Goal: Check status: Check status

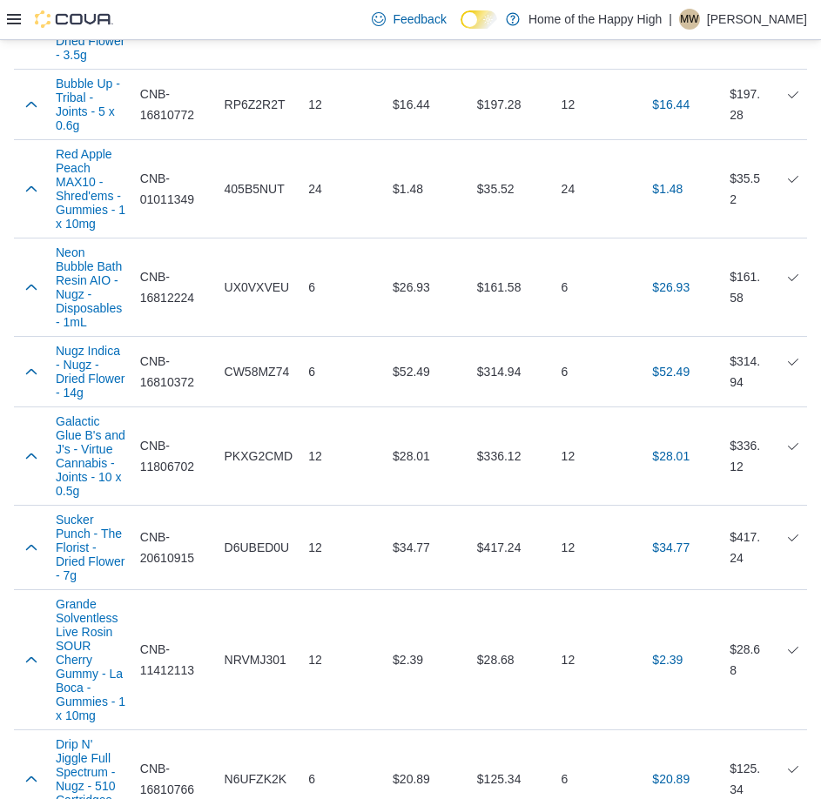
scroll to position [8510, 0]
click at [6, 12] on div "Feedback Dark Mode Home of the Happy High | MW [PERSON_NAME]" at bounding box center [410, 20] width 821 height 40
click at [11, 17] on icon at bounding box center [14, 19] width 14 height 14
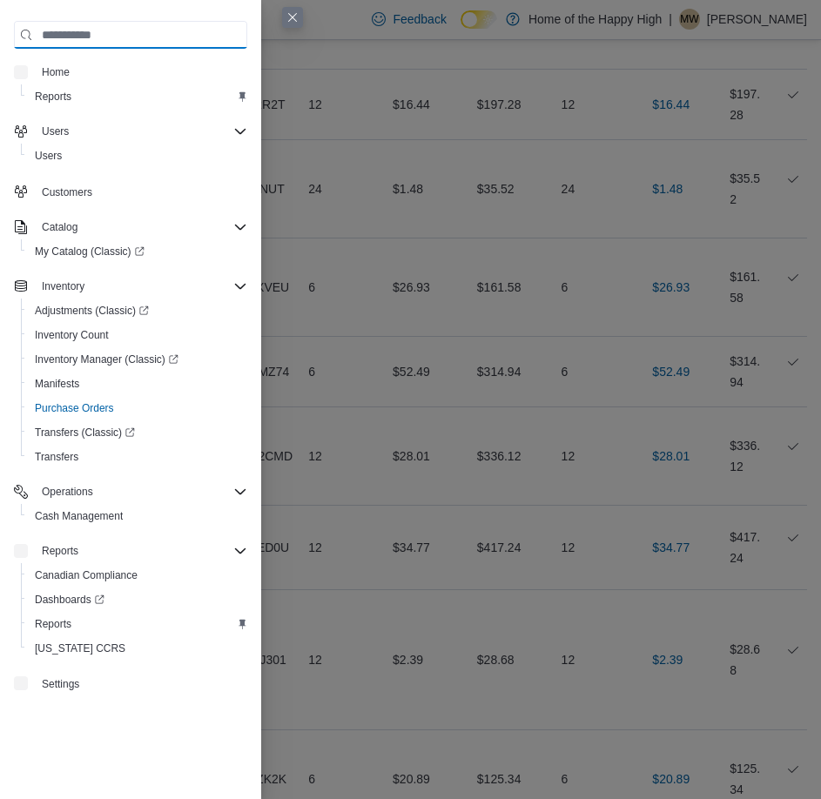
click at [14, 24] on input "search" at bounding box center [130, 35] width 233 height 28
click at [49, 71] on span "Home" at bounding box center [56, 72] width 28 height 14
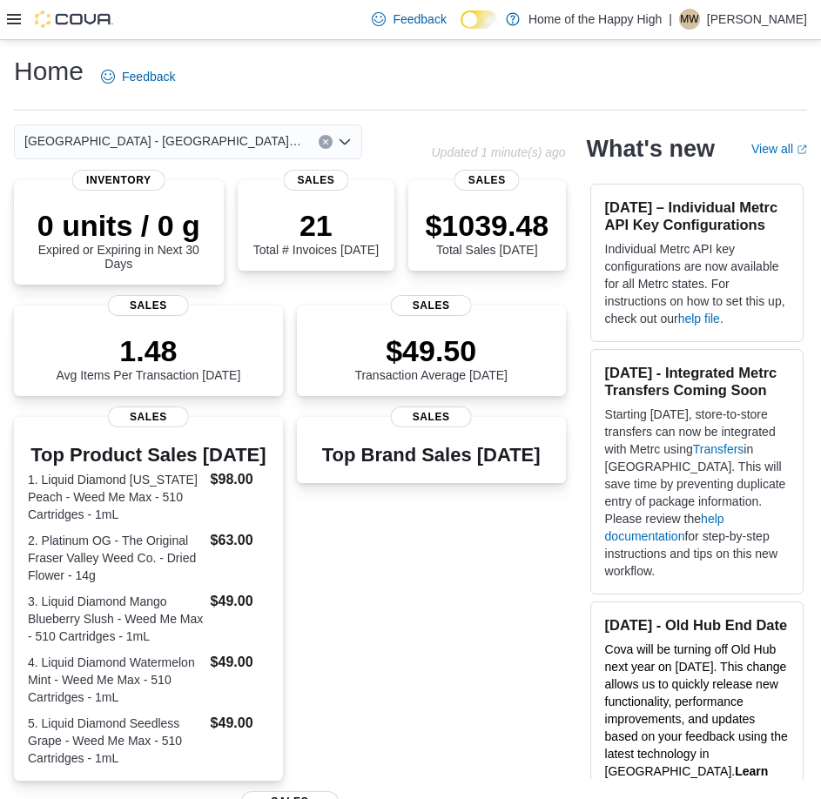
click at [320, 139] on button "Clear input" at bounding box center [325, 142] width 14 height 14
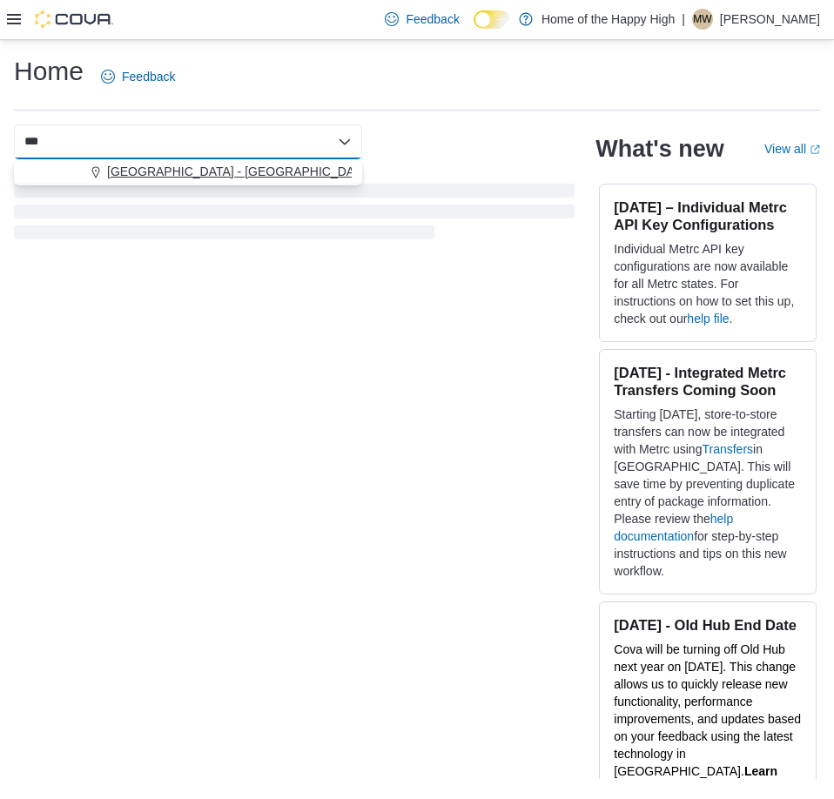
type input "***"
click at [303, 181] on button "[GEOGRAPHIC_DATA] - [GEOGRAPHIC_DATA] - Fire & Flower" at bounding box center [188, 171] width 348 height 25
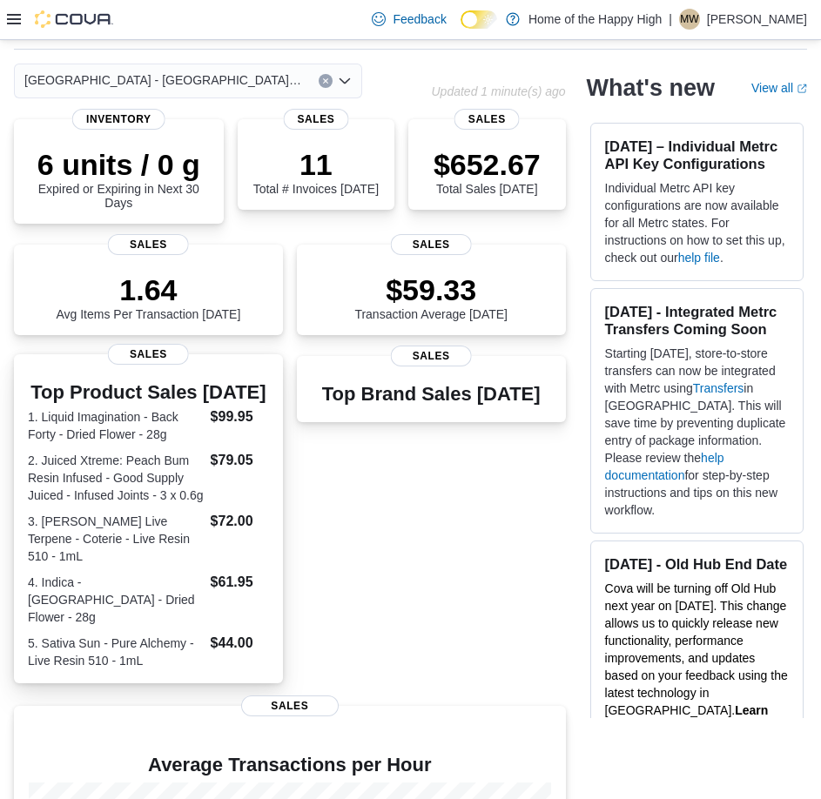
scroll to position [37, 0]
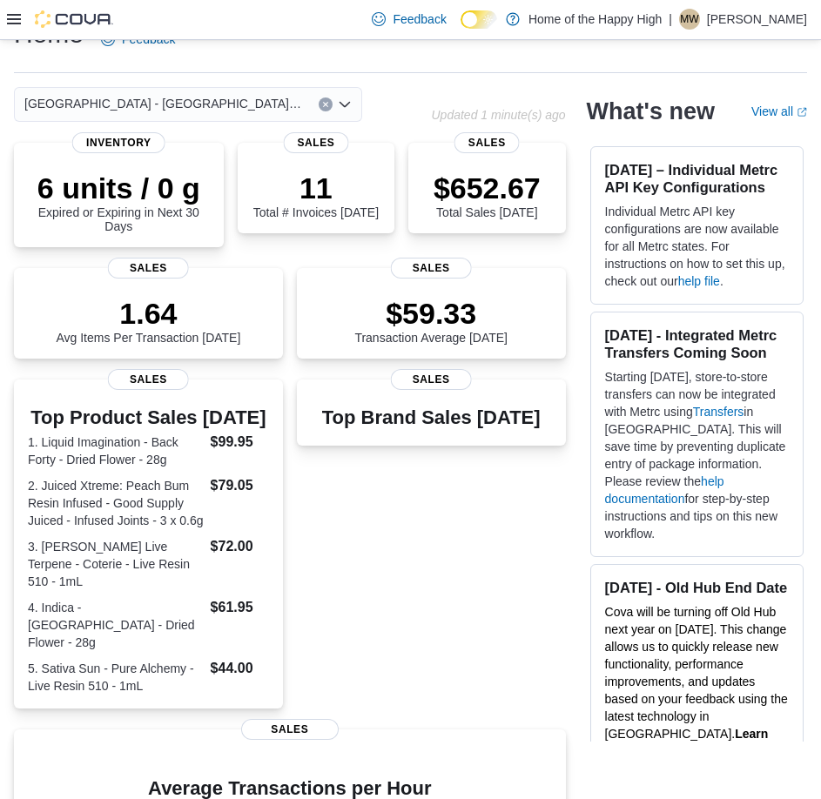
click at [321, 105] on button "Clear input" at bounding box center [325, 104] width 14 height 14
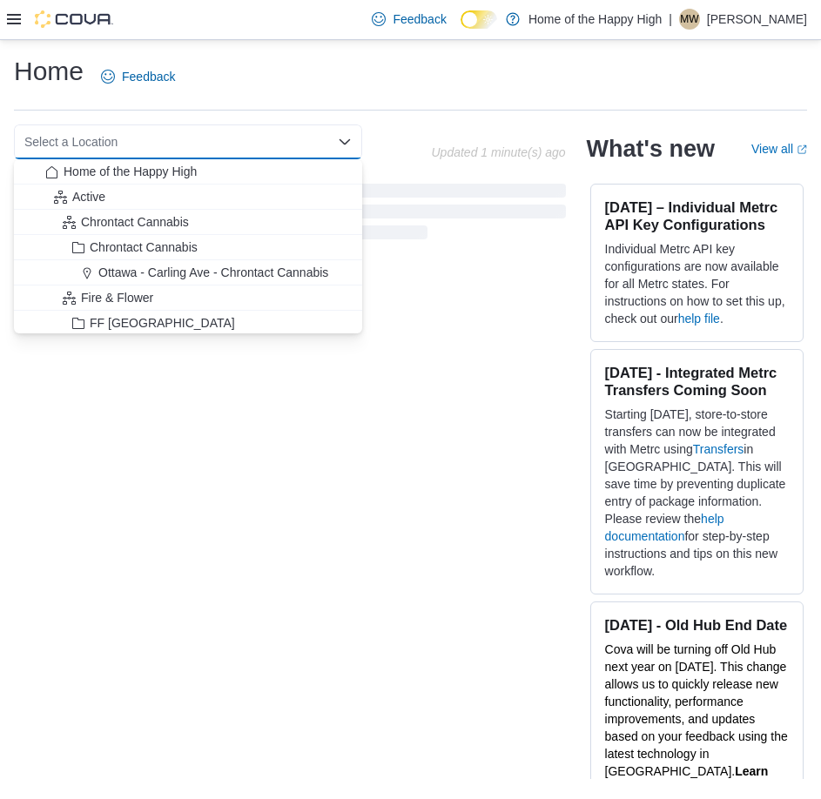
scroll to position [0, 0]
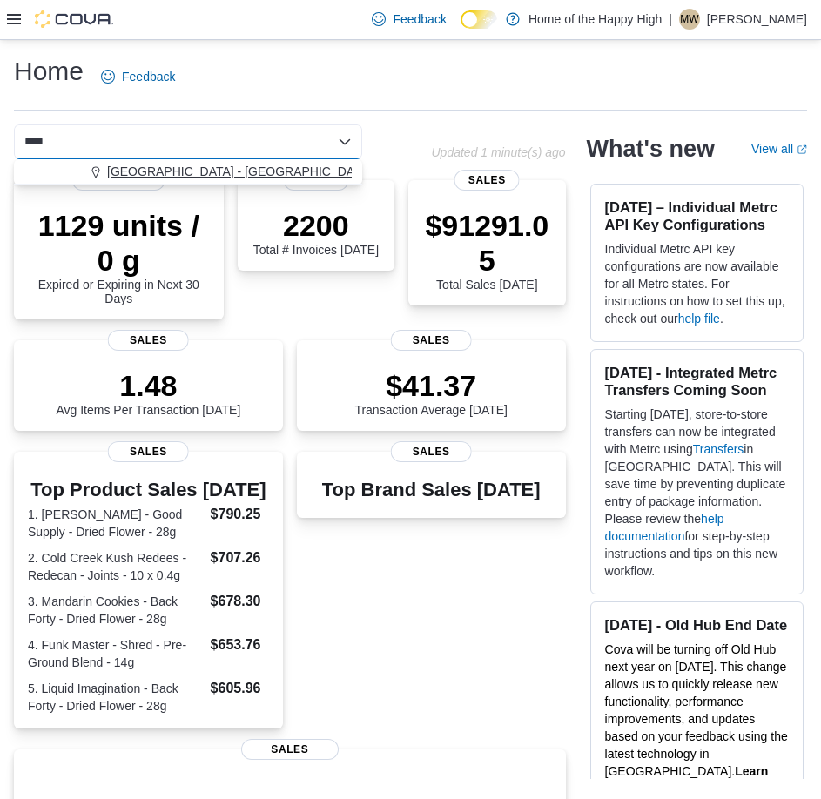
type input "****"
click at [273, 177] on span "[GEOGRAPHIC_DATA] - [GEOGRAPHIC_DATA] - Fire & Flower" at bounding box center [281, 171] width 348 height 17
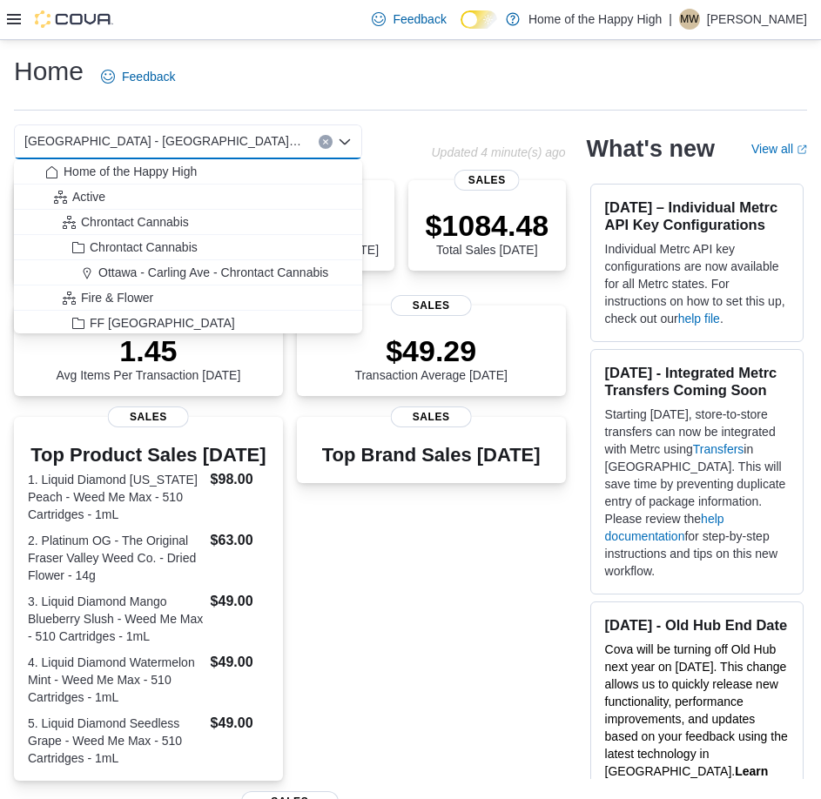
click at [327, 138] on icon "Clear input" at bounding box center [325, 141] width 7 height 7
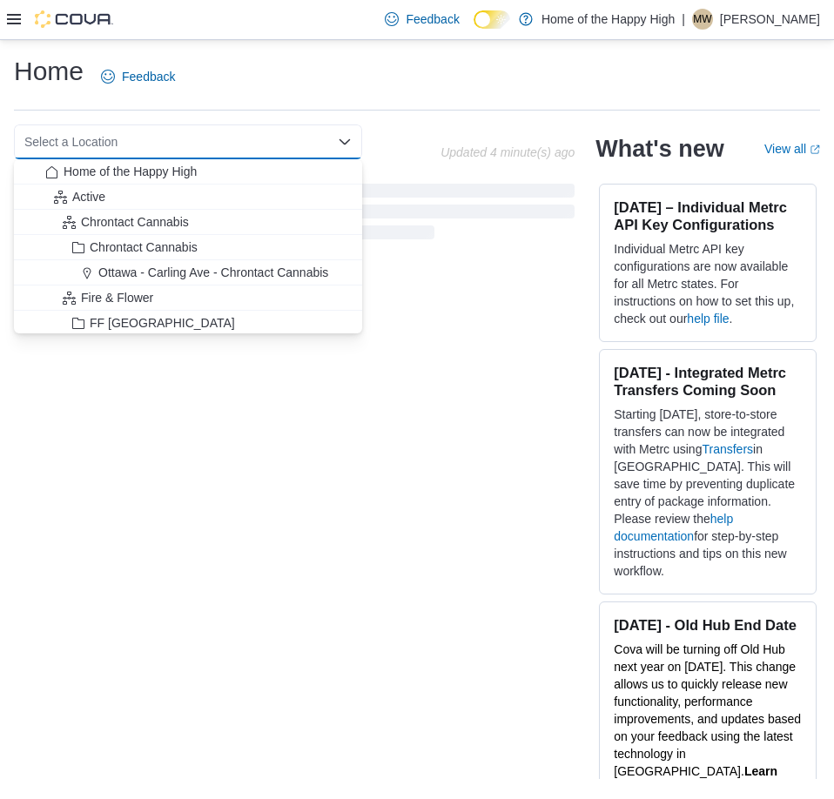
click at [234, 147] on div "Select a Location" at bounding box center [188, 141] width 348 height 35
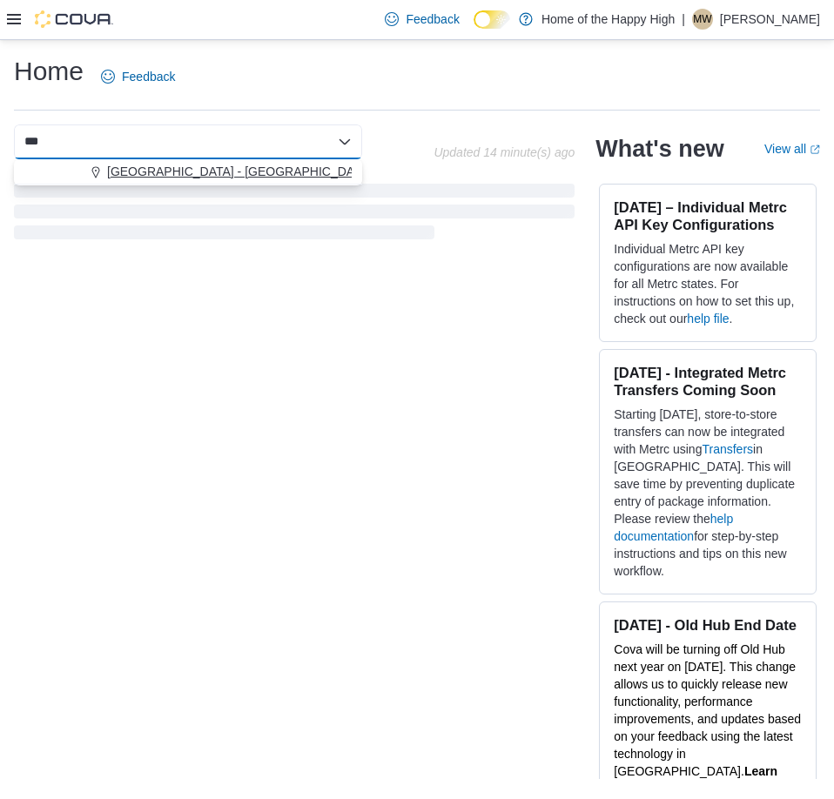
type input "***"
click at [227, 173] on span "[GEOGRAPHIC_DATA] - [GEOGRAPHIC_DATA] - Fire & Flower" at bounding box center [281, 171] width 348 height 17
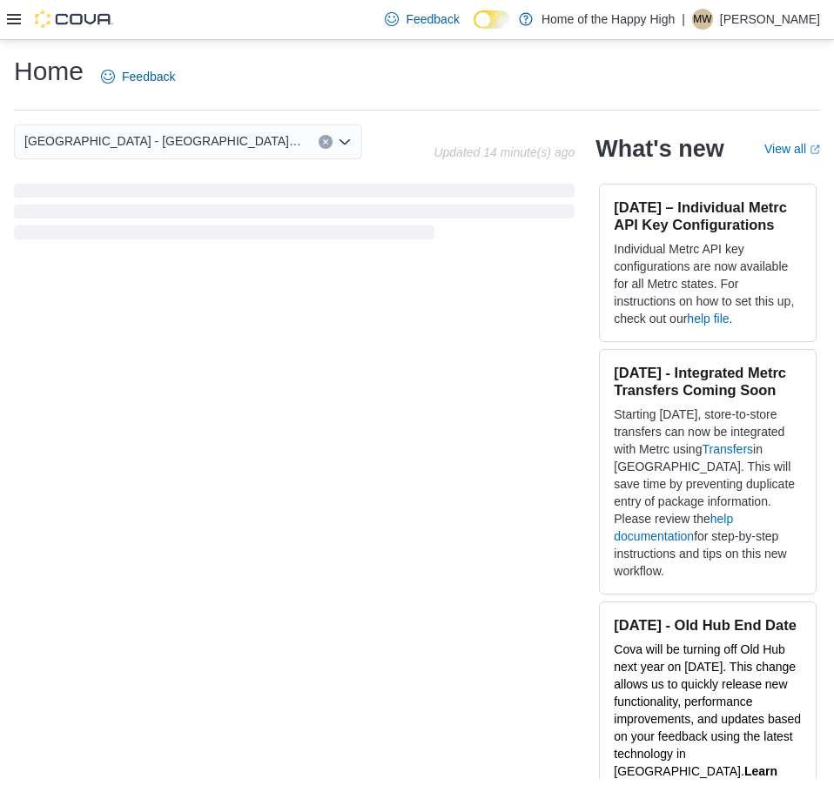
click at [16, 19] on icon at bounding box center [14, 19] width 14 height 10
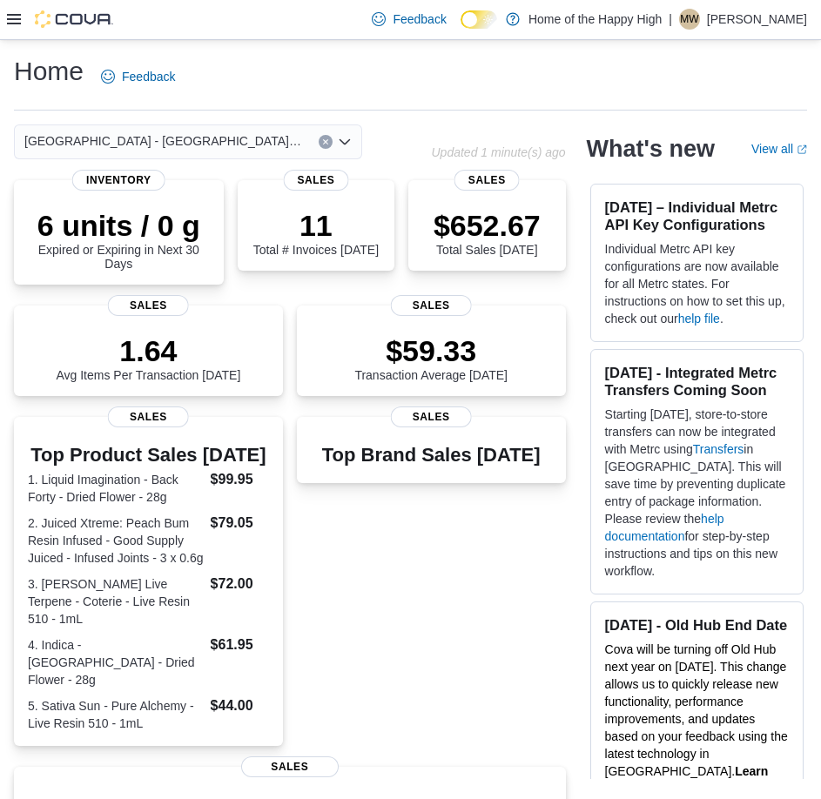
click at [14, 29] on div at bounding box center [60, 19] width 106 height 39
click at [13, 23] on icon at bounding box center [14, 19] width 14 height 10
